Goal: Information Seeking & Learning: Find contact information

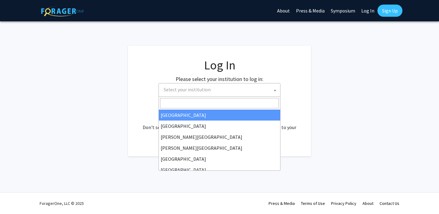
click at [199, 95] on span "Select your institution" at bounding box center [220, 89] width 119 height 12
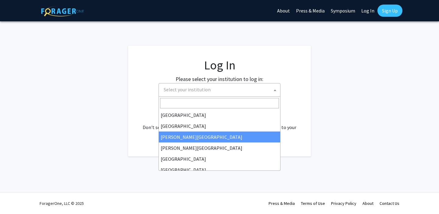
select select "5"
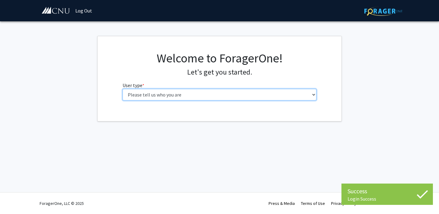
click at [253, 92] on select "Please tell us who you are Undergraduate Student Master's Student Doctoral Cand…" at bounding box center [219, 95] width 194 height 12
select select "1: undergrad"
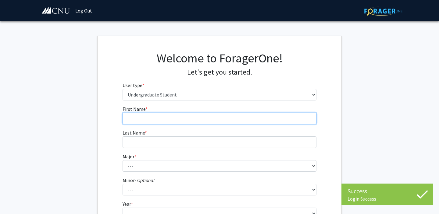
click at [265, 113] on input "First Name * required" at bounding box center [219, 119] width 194 height 12
type input "[PERSON_NAME]"
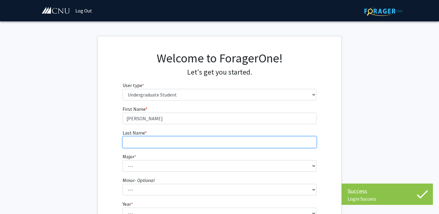
type input "[PERSON_NAME]"
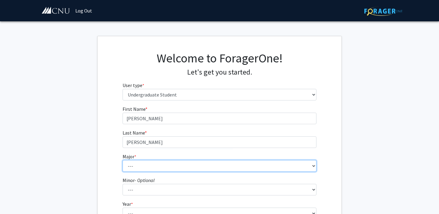
click at [154, 169] on select "--- Accounting Applied Physics Art History Biochemistry Biology Chemistry Class…" at bounding box center [219, 166] width 194 height 12
select select "5: 616"
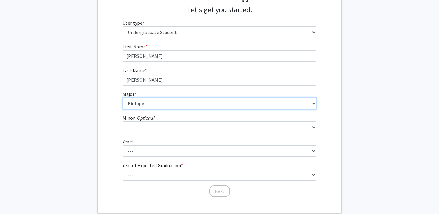
scroll to position [69, 0]
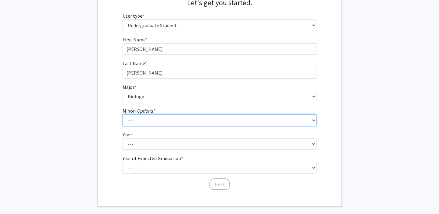
click at [136, 122] on select "--- African American Studies American Studies Anthropology Asian Studies Busine…" at bounding box center [219, 121] width 194 height 12
select select "18: 421"
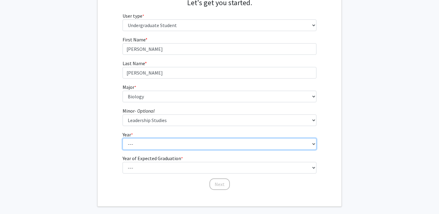
click at [142, 140] on select "--- First-year Sophomore Junior Senior Postbaccalaureate Certificate" at bounding box center [219, 144] width 194 height 12
select select "4: senior"
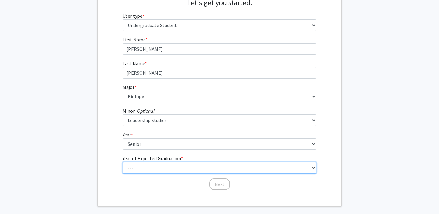
click at [138, 172] on select "--- 2025 2026 2027 2028 2029 2030 2031 2032 2033 2034" at bounding box center [219, 168] width 194 height 12
select select "2: 2026"
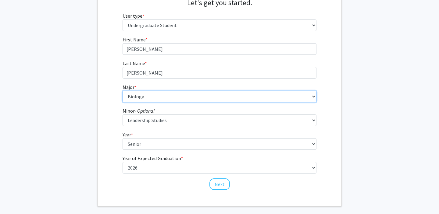
click at [143, 93] on select "--- Accounting Applied Physics Art History Biochemistry Biology Chemistry Class…" at bounding box center [219, 97] width 194 height 12
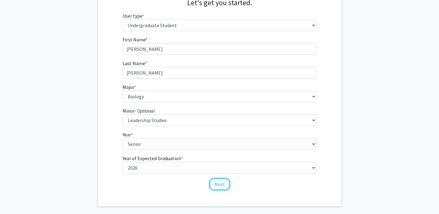
click at [214, 185] on button "Next" at bounding box center [219, 185] width 20 height 12
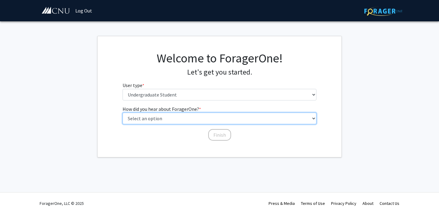
click at [201, 118] on select "Select an option Peer/student recommendation Faculty/staff recommendation Unive…" at bounding box center [219, 119] width 194 height 12
select select "1: peer_recommendation"
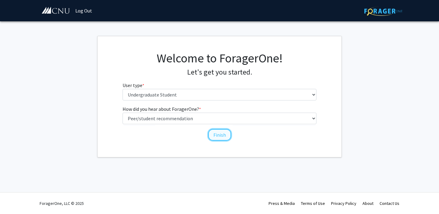
click at [218, 135] on button "Finish" at bounding box center [219, 135] width 23 height 12
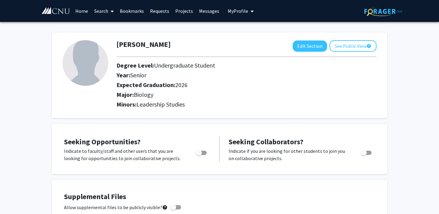
click at [84, 12] on link "Home" at bounding box center [81, 10] width 19 height 21
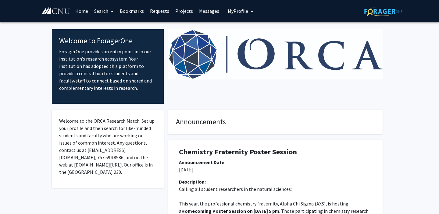
click at [112, 11] on icon at bounding box center [112, 11] width 3 height 5
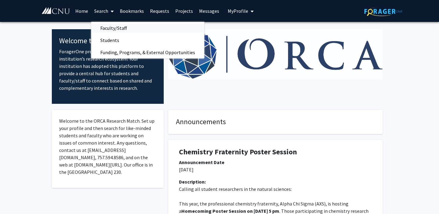
click at [106, 26] on span "Faculty/Staff" at bounding box center [113, 28] width 45 height 12
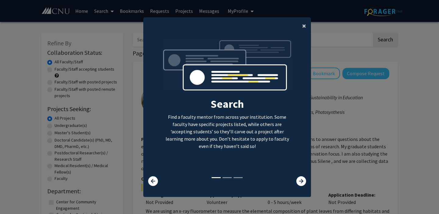
click at [303, 28] on span "×" at bounding box center [304, 25] width 4 height 9
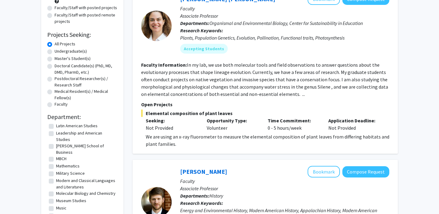
scroll to position [90, 0]
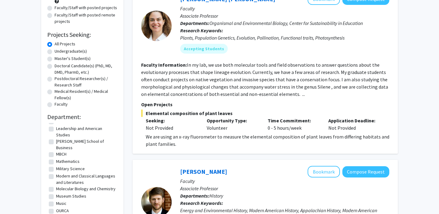
click at [54, 151] on fg-checkbox "MBCH MBCH" at bounding box center [82, 154] width 67 height 7
click at [56, 151] on label "MBCH" at bounding box center [61, 154] width 10 height 6
click at [56, 151] on input "MBCH" at bounding box center [58, 153] width 4 height 4
checkbox input "true"
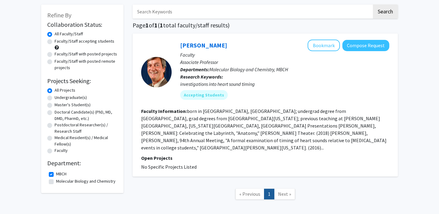
scroll to position [31, 0]
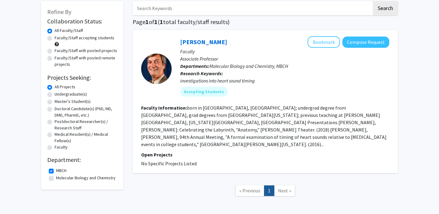
click at [56, 178] on label "Molecular Biology and Chemistry" at bounding box center [85, 178] width 59 height 6
click at [56, 178] on input "Molecular Biology and Chemistry" at bounding box center [58, 177] width 4 height 4
checkbox input "true"
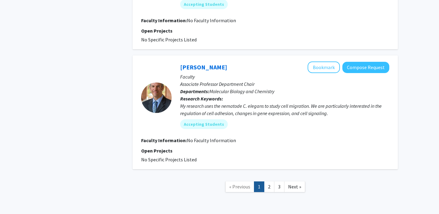
scroll to position [1287, 0]
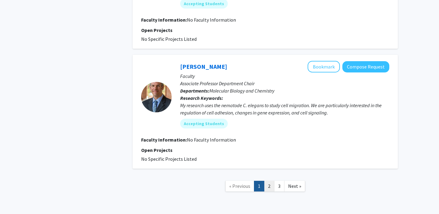
click at [267, 181] on link "2" at bounding box center [269, 186] width 10 height 11
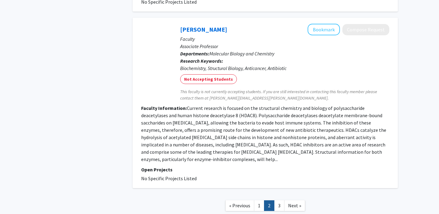
scroll to position [1015, 0]
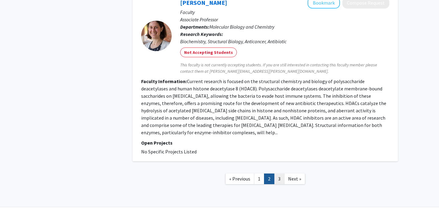
click at [279, 174] on link "3" at bounding box center [279, 179] width 10 height 11
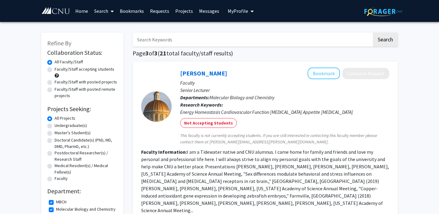
scroll to position [2, 0]
